Goal: Task Accomplishment & Management: Use online tool/utility

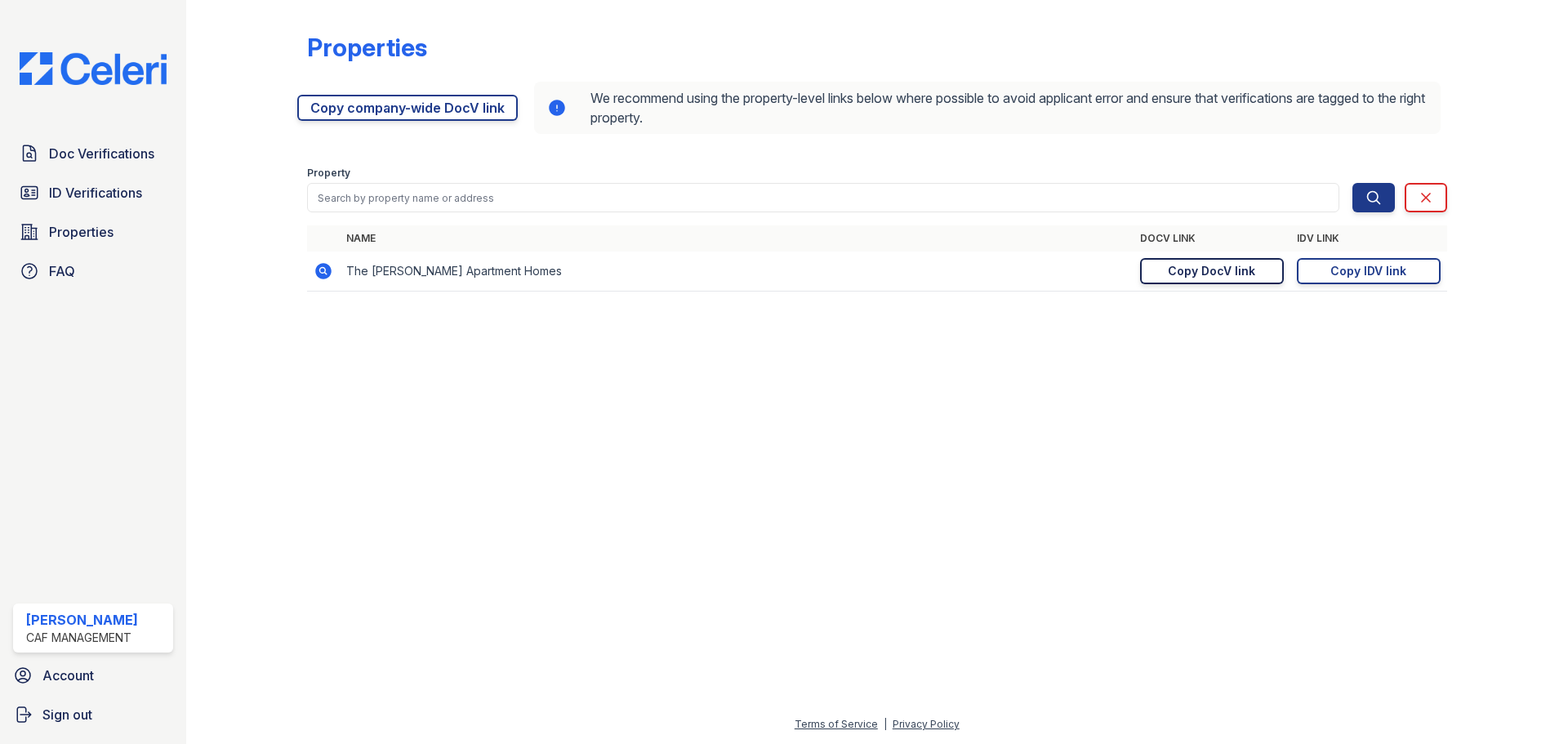
click at [1234, 268] on div "Copy DocV link" at bounding box center [1212, 270] width 87 height 16
click at [1378, 273] on div "Copy IDV link" at bounding box center [1368, 270] width 76 height 16
click at [128, 198] on span "ID Verifications" at bounding box center [96, 193] width 93 height 19
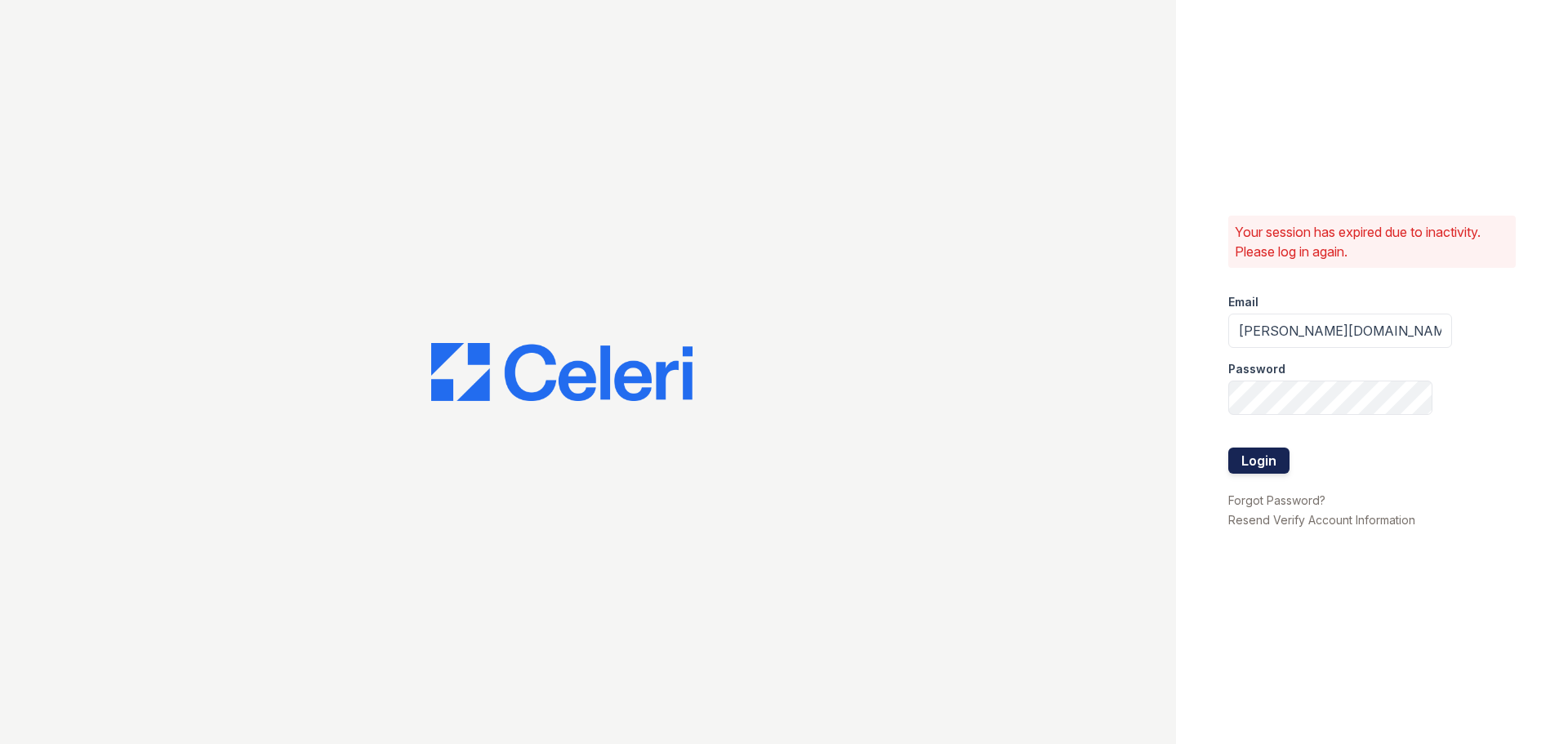
click at [1269, 460] on button "Login" at bounding box center [1258, 460] width 61 height 26
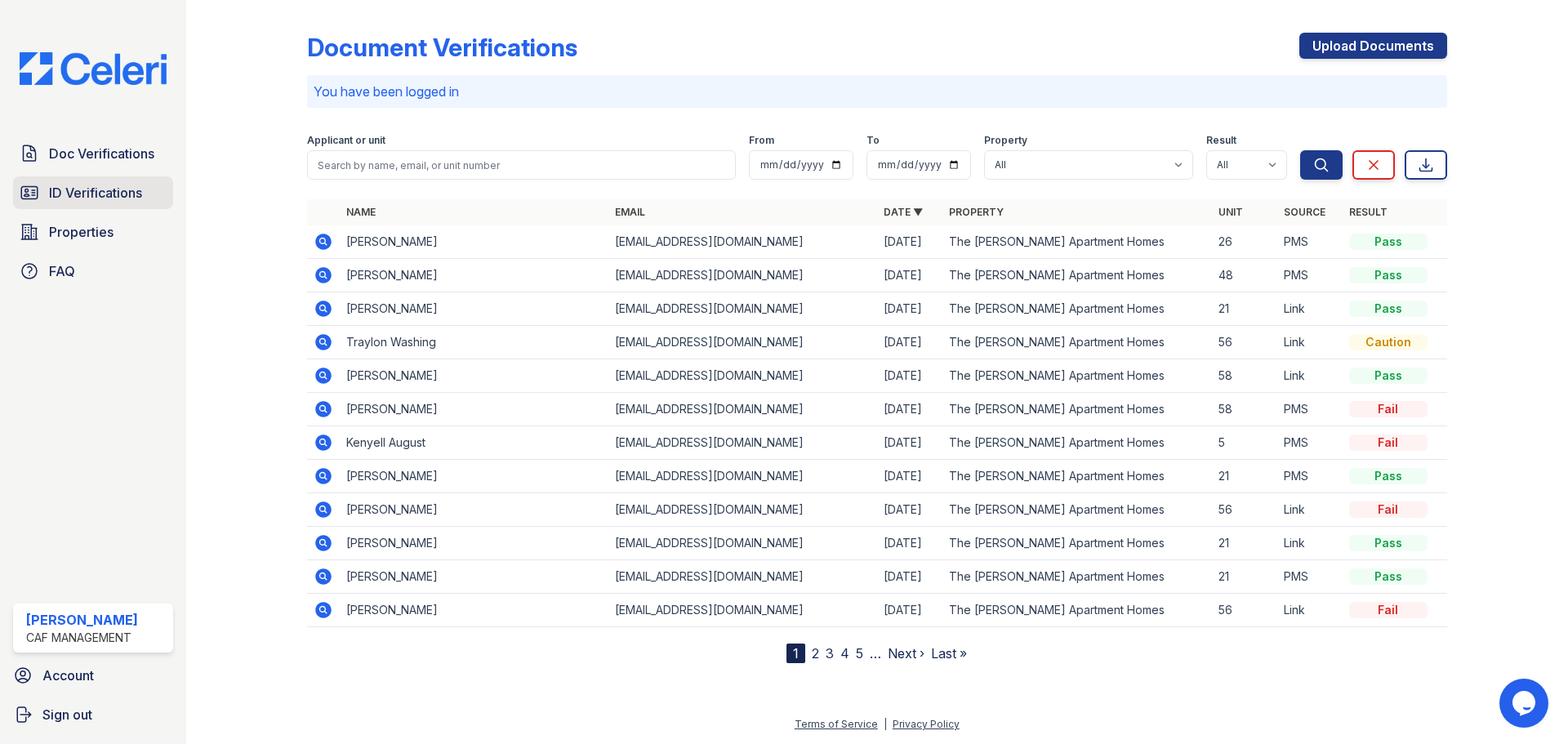
click at [92, 187] on span "ID Verifications" at bounding box center [96, 193] width 93 height 19
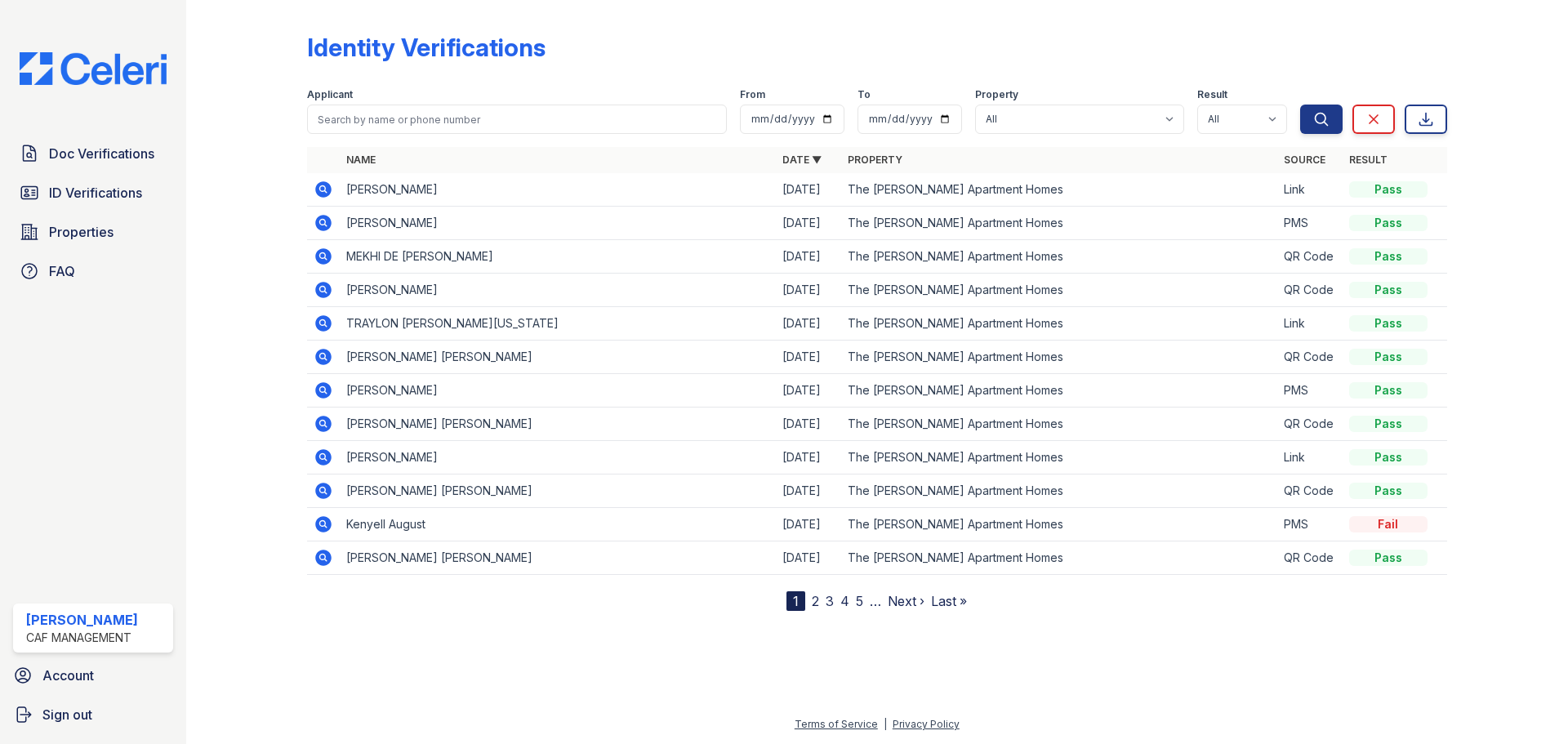
click at [326, 523] on icon at bounding box center [323, 524] width 16 height 16
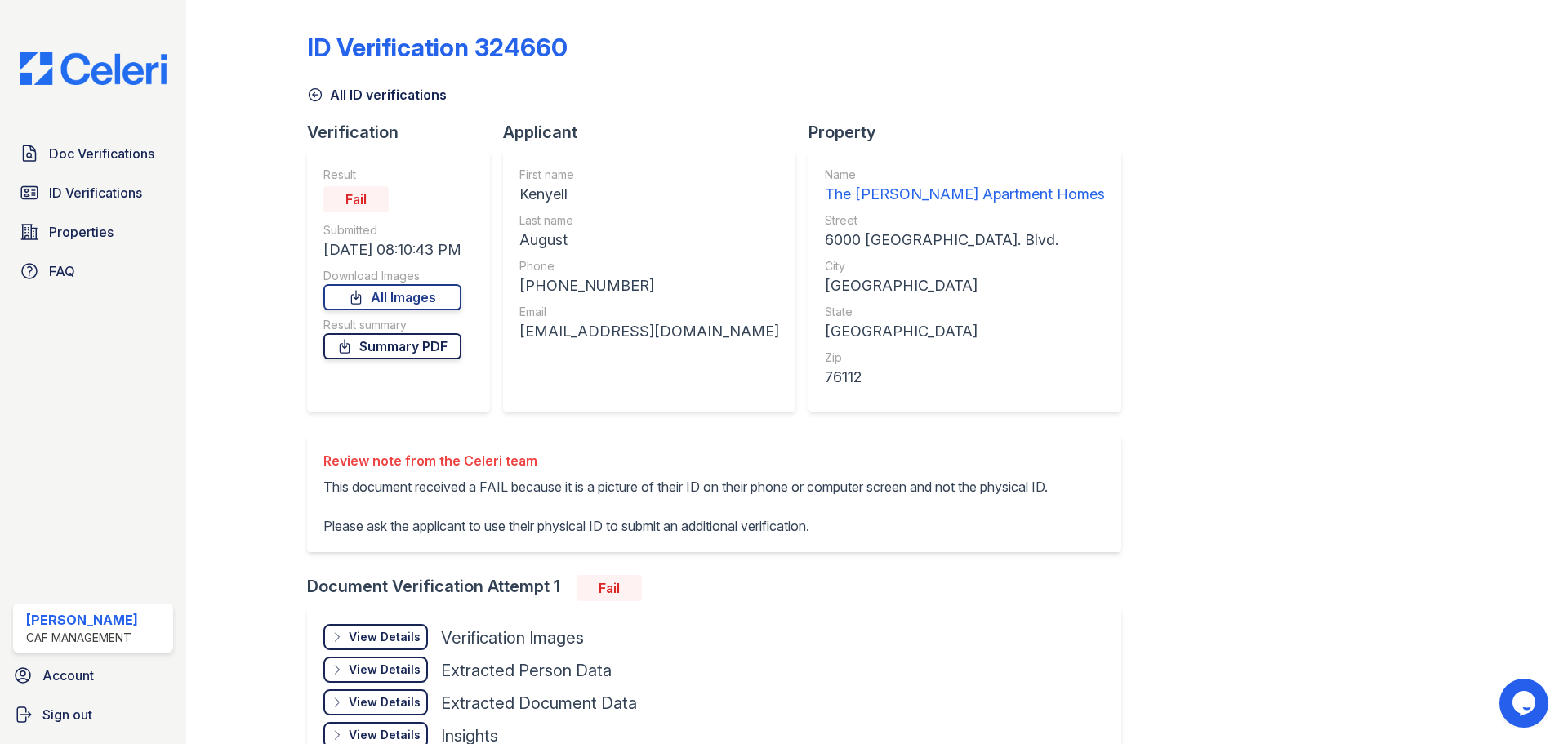
click at [384, 344] on link "Summary PDF" at bounding box center [392, 346] width 138 height 26
click at [384, 347] on link "Summary PDF" at bounding box center [392, 346] width 138 height 26
click at [376, 287] on link "All Images" at bounding box center [392, 296] width 138 height 26
